Goal: Navigation & Orientation: Find specific page/section

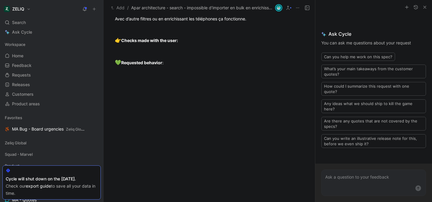
scroll to position [467, 0]
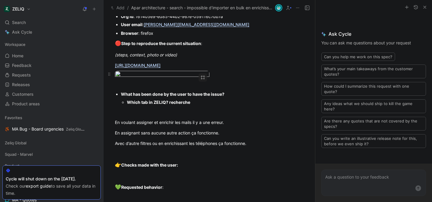
click at [159, 139] on body "ZELIQ Search ⌘ K Ask Cycle Workspace Home G then H Feedback G then F Requests G…" at bounding box center [216, 101] width 432 height 202
click at [159, 139] on img at bounding box center [216, 101] width 432 height 202
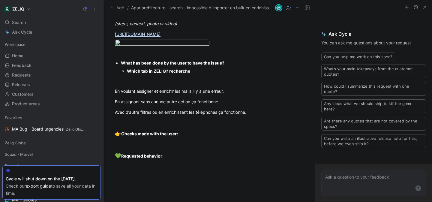
scroll to position [437, 0]
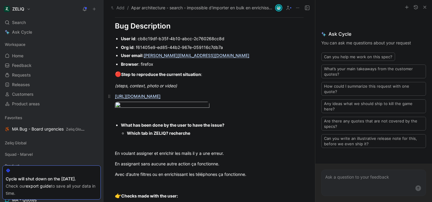
click at [160, 99] on u "[URL][DOMAIN_NAME]" at bounding box center [138, 95] width 46 height 5
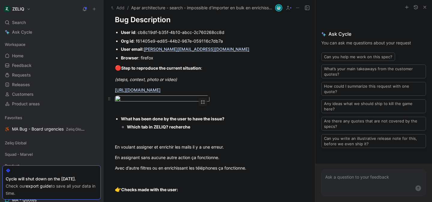
scroll to position [528, 0]
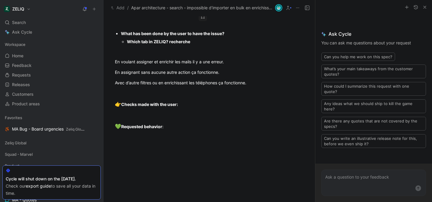
click at [159, 88] on body "ZELIQ Search ⌘ K Ask Cycle Workspace Home G then H Feedback G then F Requests G…" at bounding box center [216, 101] width 432 height 202
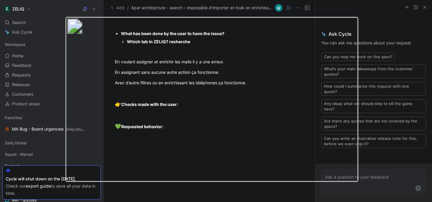
click at [141, 61] on img at bounding box center [211, 99] width 293 height 165
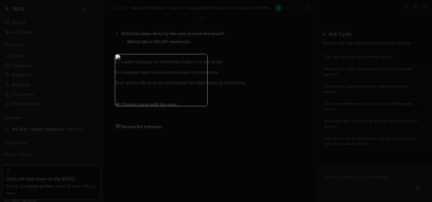
click at [164, 91] on body "ZELIQ Search ⌘ K Ask Cycle Workspace Home G then H Feedback G then F Requests G…" at bounding box center [216, 101] width 432 height 202
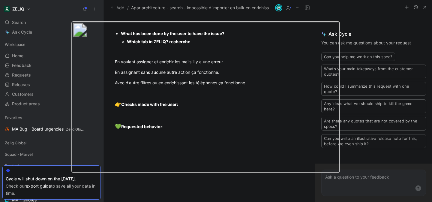
click at [293, 201] on div at bounding box center [216, 202] width 432 height 0
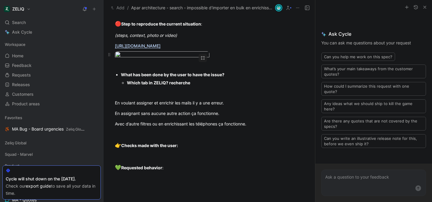
scroll to position [468, 0]
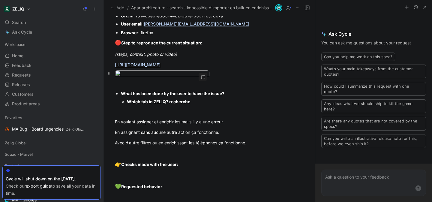
click at [168, 129] on body "ZELIQ Search ⌘ K Ask Cycle Workspace Home G then H Feedback G then F Requests G…" at bounding box center [216, 101] width 432 height 202
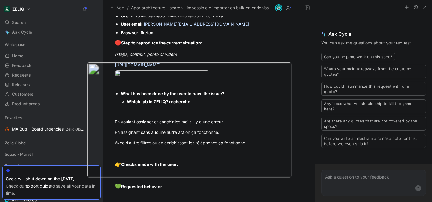
click at [169, 129] on img at bounding box center [189, 120] width 204 height 115
